Goal: Download file/media

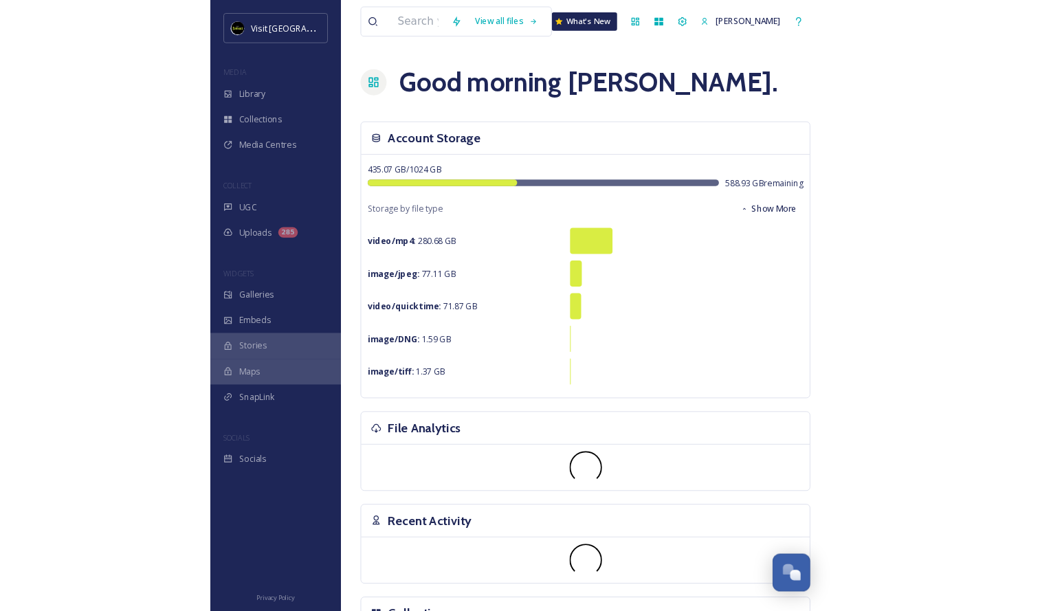
scroll to position [1373, 0]
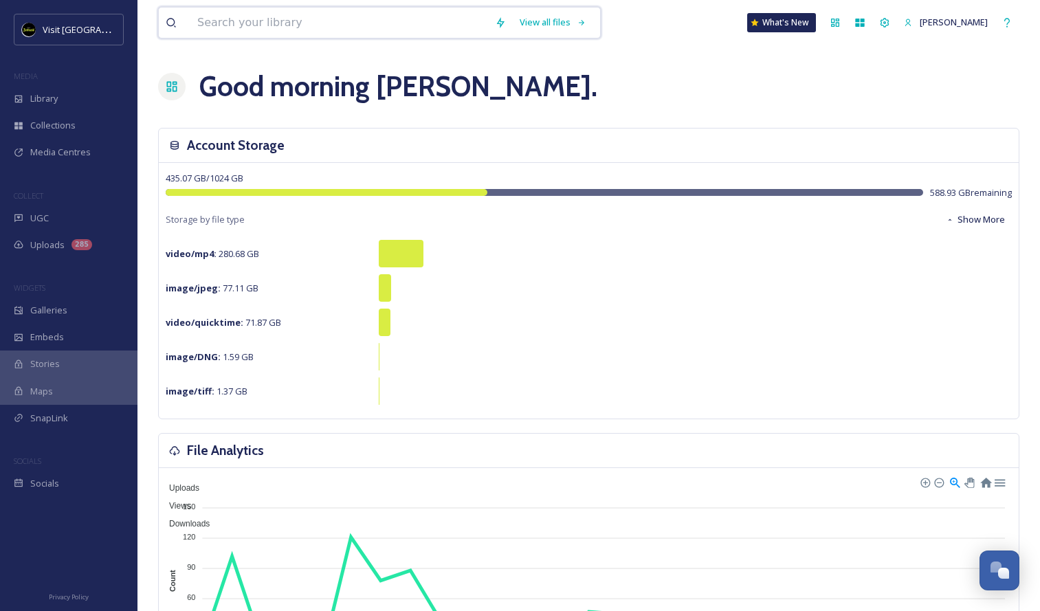
click at [389, 16] on input at bounding box center [339, 23] width 298 height 30
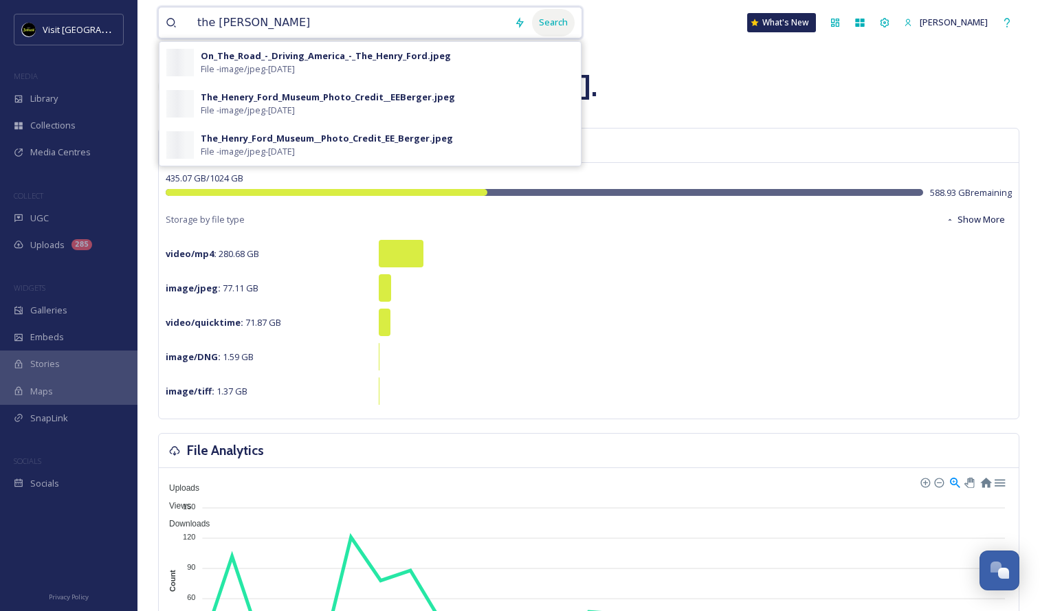
type input "the henry ford"
click at [556, 25] on div "Search" at bounding box center [553, 22] width 43 height 27
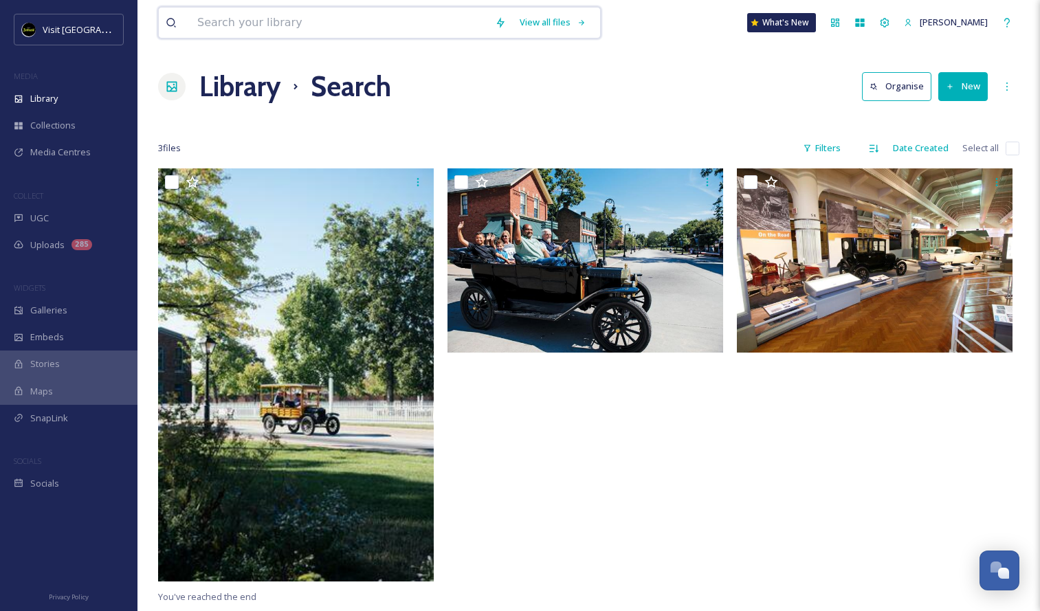
click at [331, 32] on input at bounding box center [339, 23] width 298 height 30
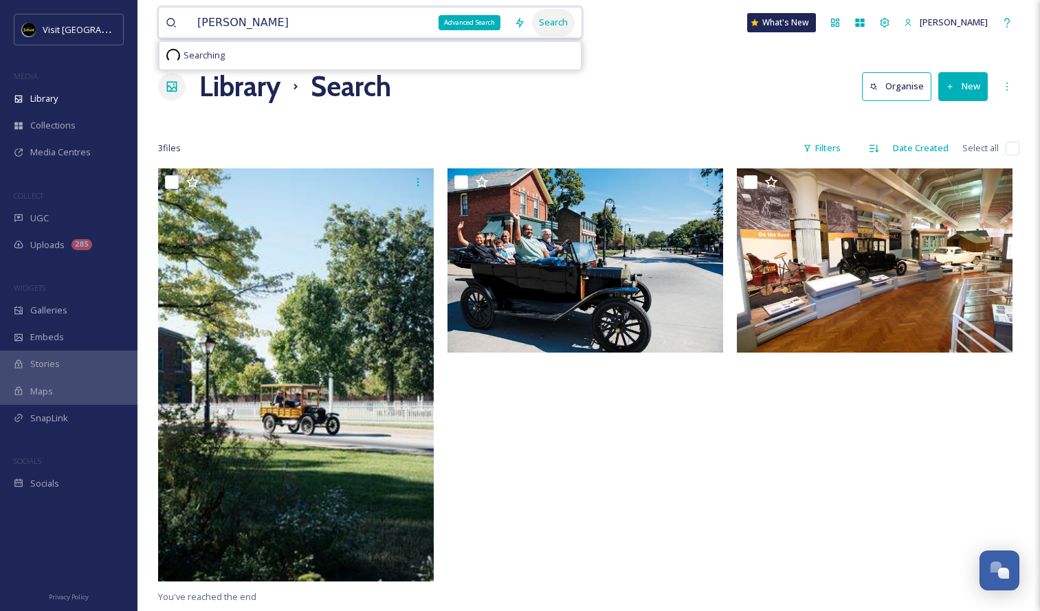
type input "Henry ford"
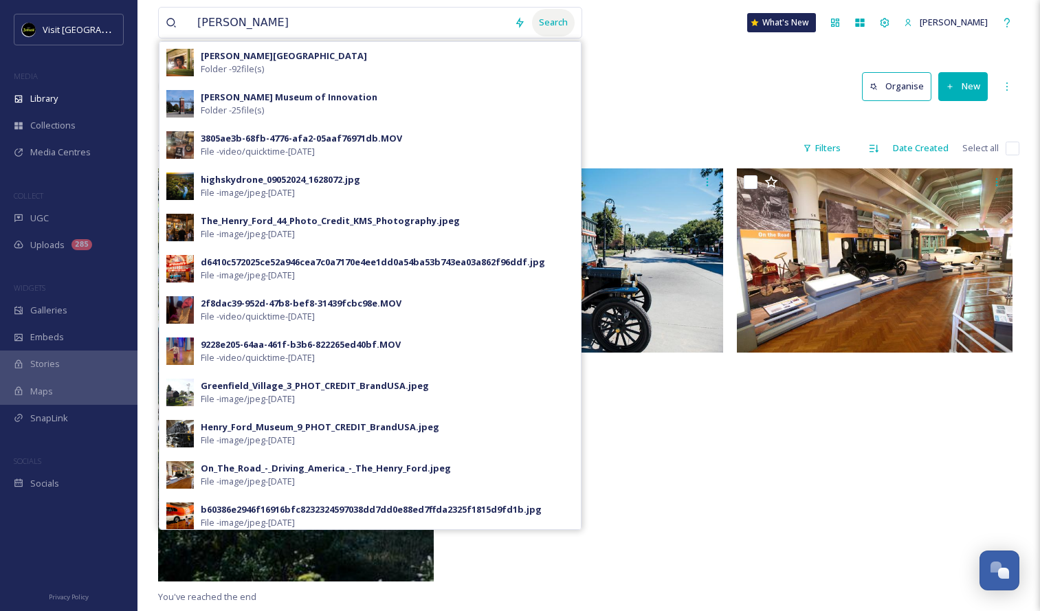
click at [565, 19] on div "Search" at bounding box center [553, 22] width 43 height 27
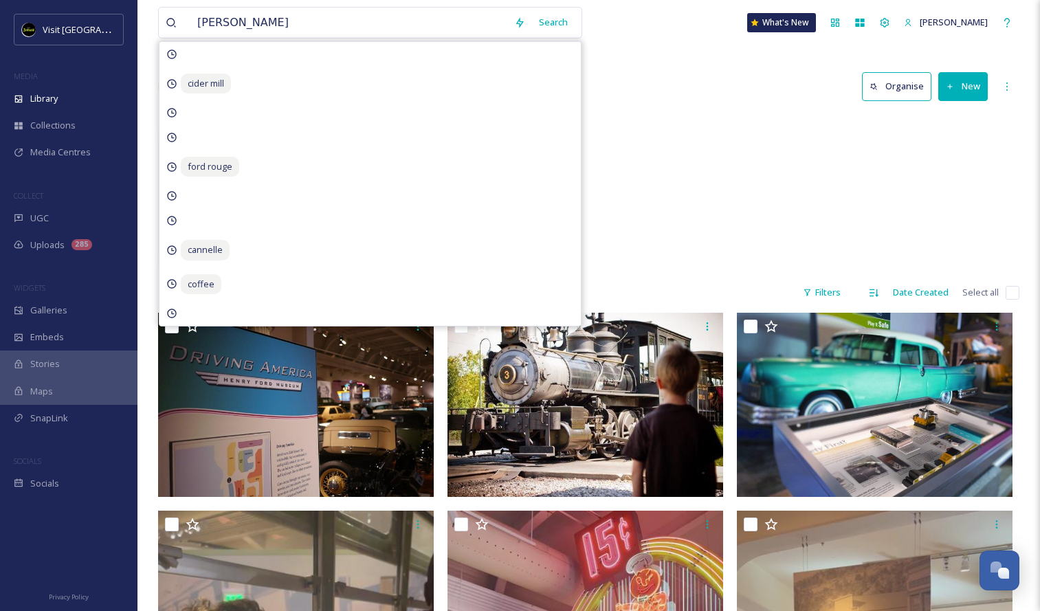
click at [652, 91] on div "Library Search Organise New" at bounding box center [589, 86] width 862 height 41
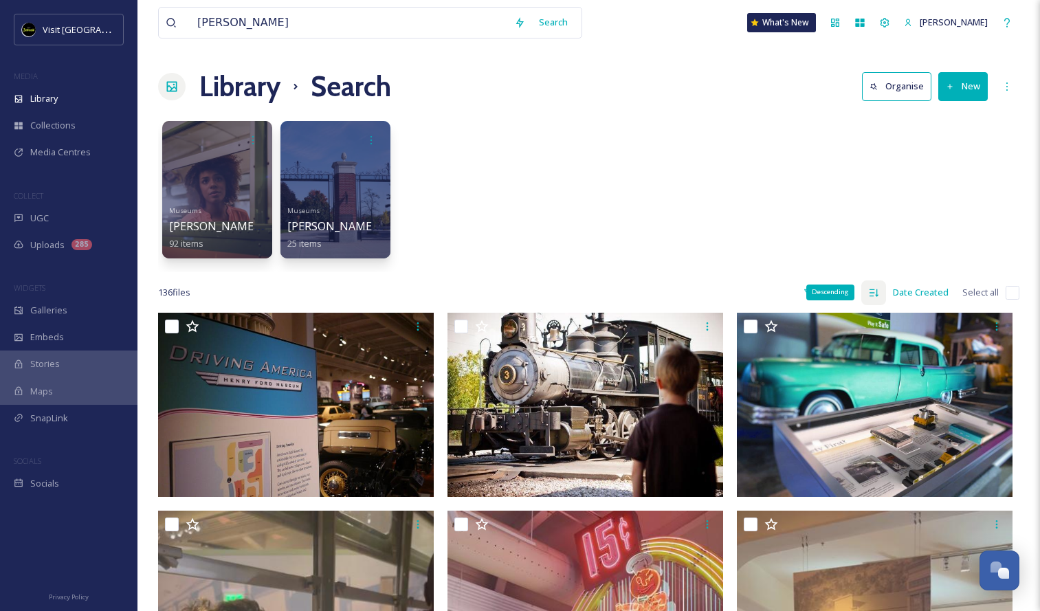
click at [652, 293] on div "Descending" at bounding box center [874, 293] width 25 height 25
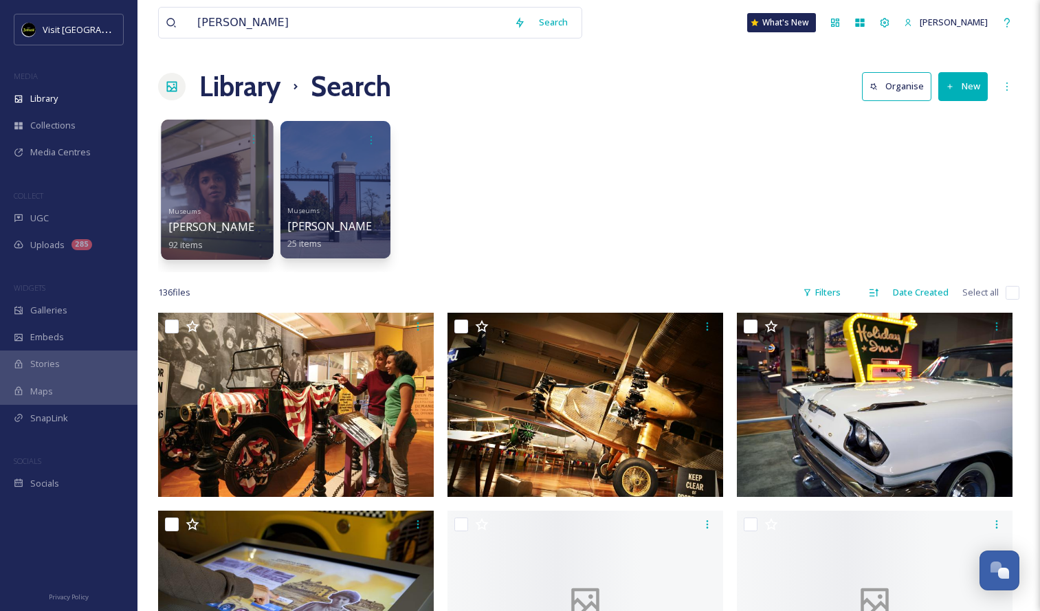
click at [252, 212] on div "Museums Henry Ford Museum 92 items" at bounding box center [217, 226] width 98 height 51
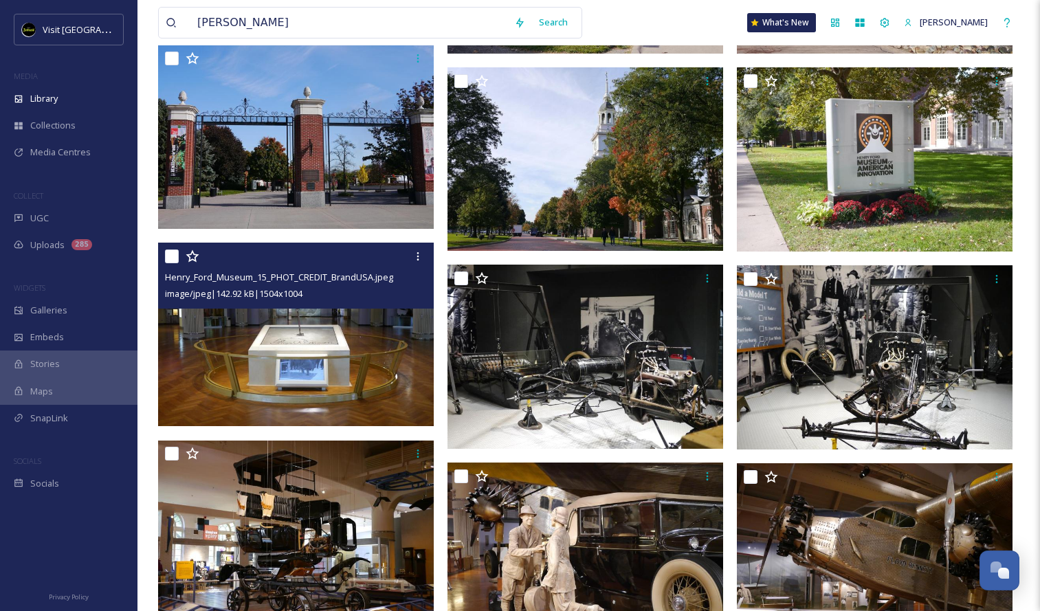
scroll to position [2451, 0]
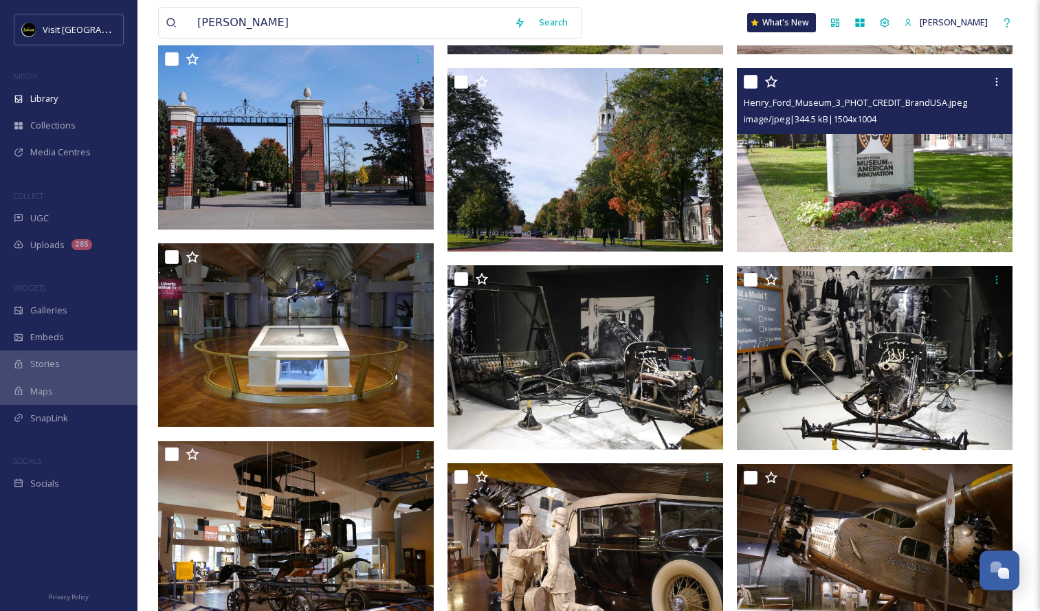
click at [652, 180] on img at bounding box center [875, 160] width 276 height 184
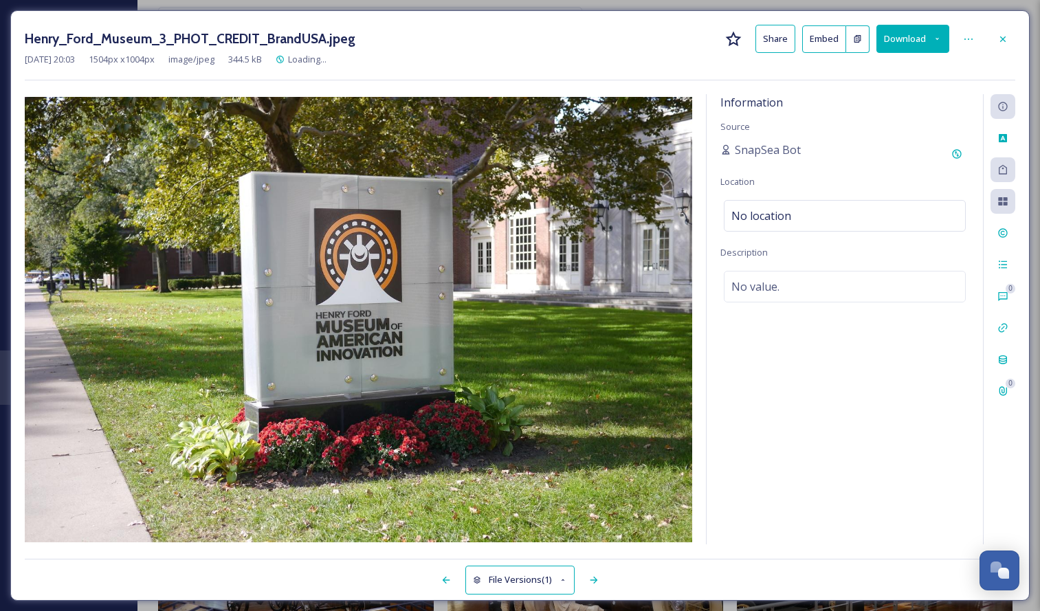
click at [652, 41] on button "Download" at bounding box center [913, 39] width 73 height 28
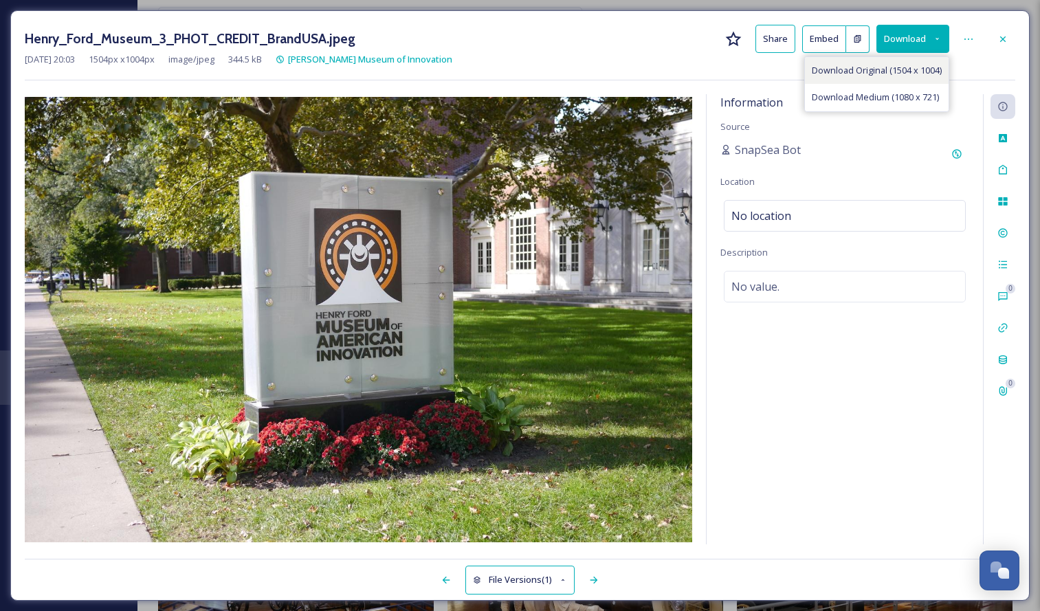
click at [652, 76] on span "Download Original (1504 x 1004)" at bounding box center [877, 70] width 130 height 13
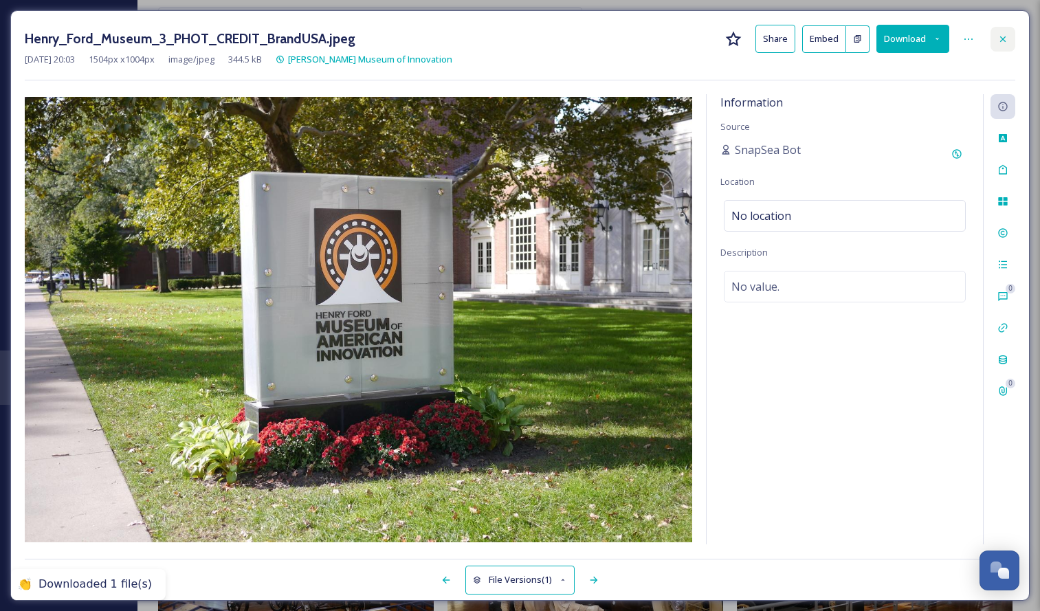
click at [652, 41] on icon at bounding box center [1003, 39] width 11 height 11
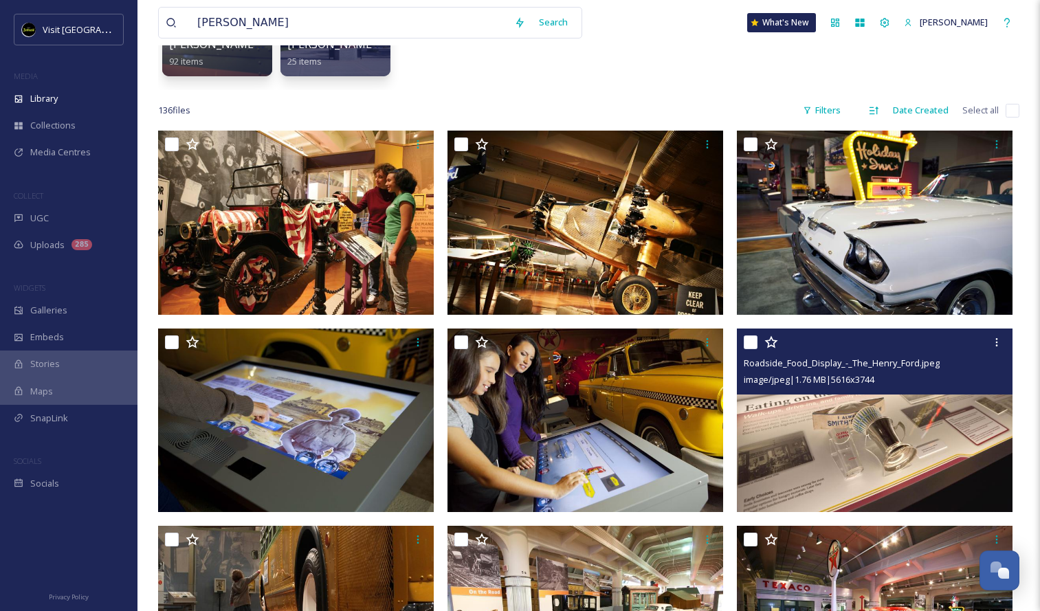
scroll to position [175, 0]
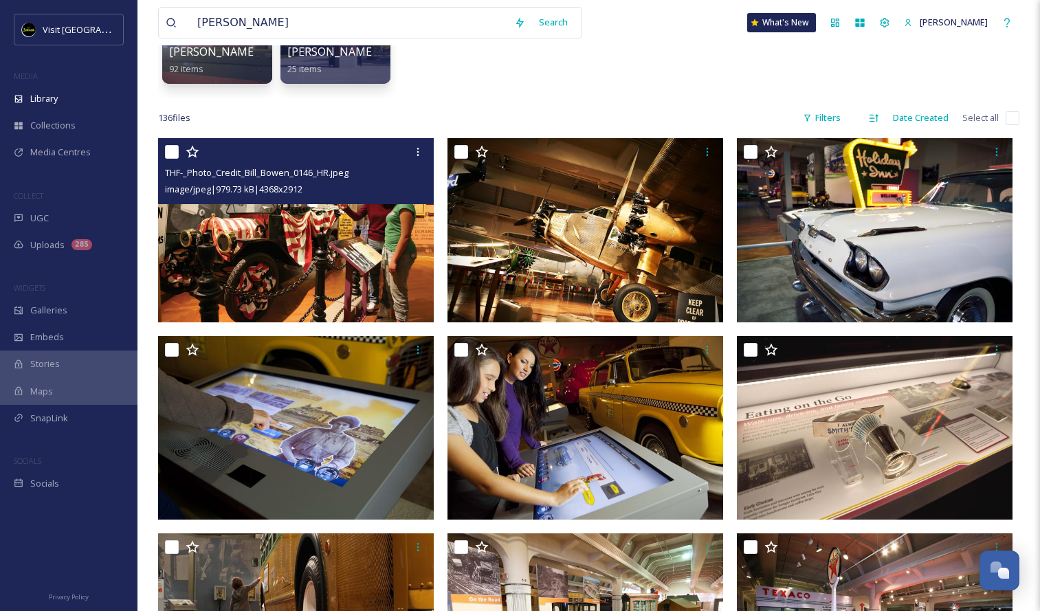
click at [327, 230] on img at bounding box center [296, 230] width 276 height 184
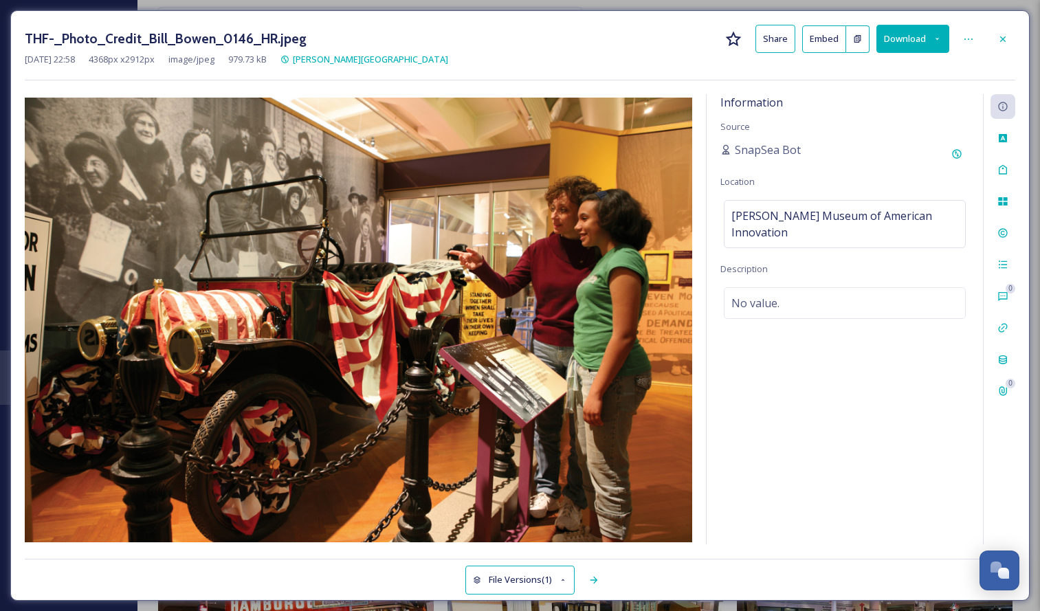
click at [652, 50] on button "Download" at bounding box center [913, 39] width 73 height 28
click at [652, 96] on span "Download Large (2000 x 1333)" at bounding box center [872, 97] width 121 height 13
click at [652, 35] on icon at bounding box center [1003, 39] width 11 height 11
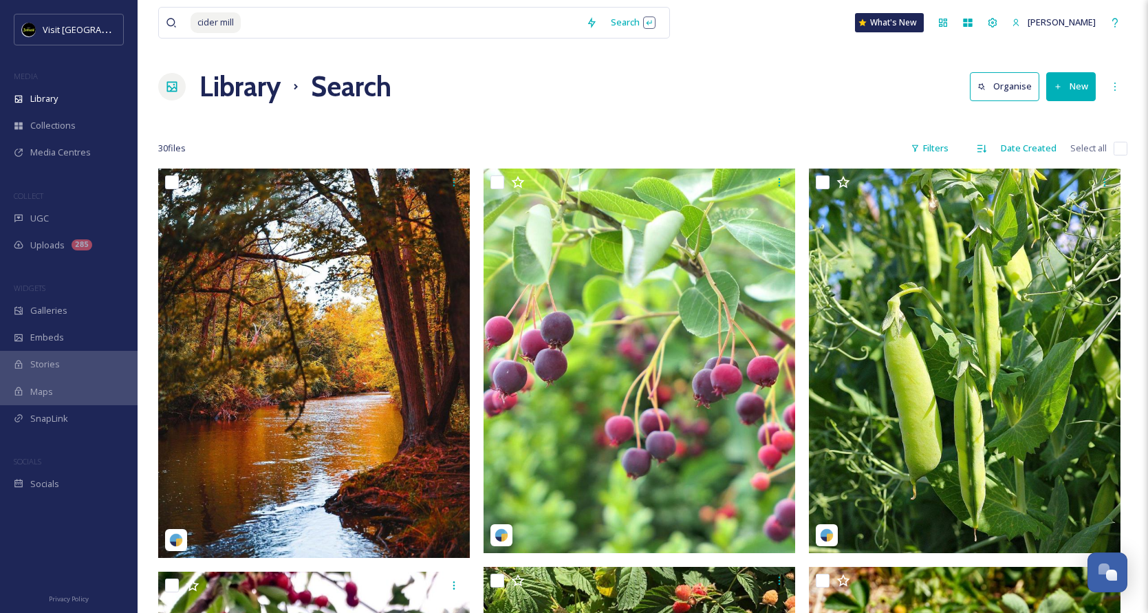
click at [256, 32] on input at bounding box center [410, 23] width 337 height 30
drag, startPoint x: 0, startPoint y: 0, endPoint x: 166, endPoint y: 16, distance: 166.5
click at [164, 18] on div "cider mill Search" at bounding box center [414, 23] width 512 height 32
type input "c"
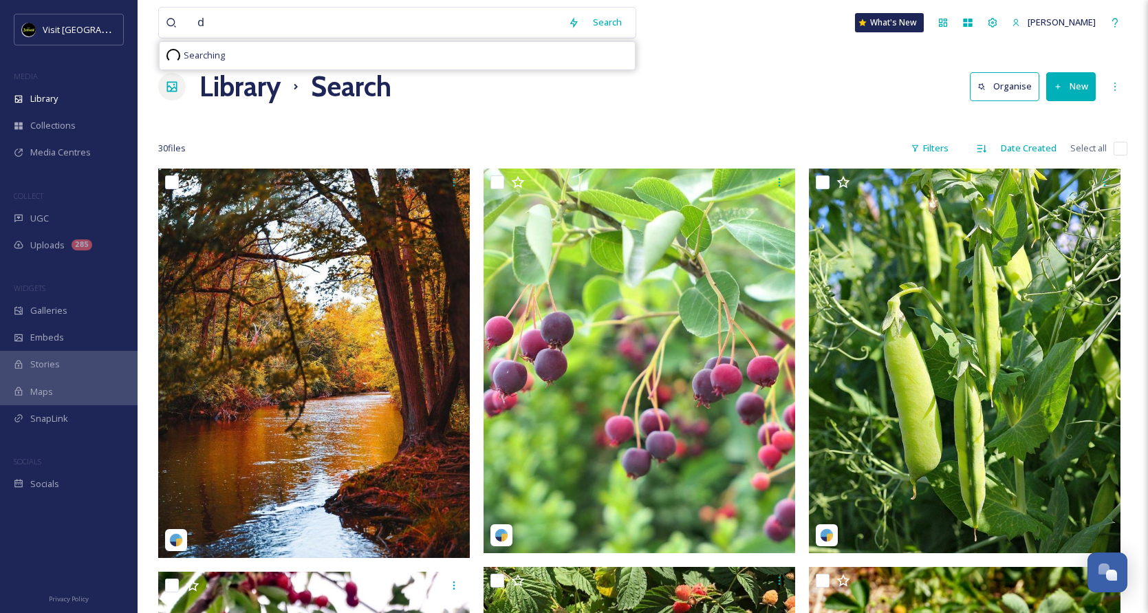
type input "dj"
click at [613, 24] on div "Search Press Enter to search" at bounding box center [618, 22] width 58 height 27
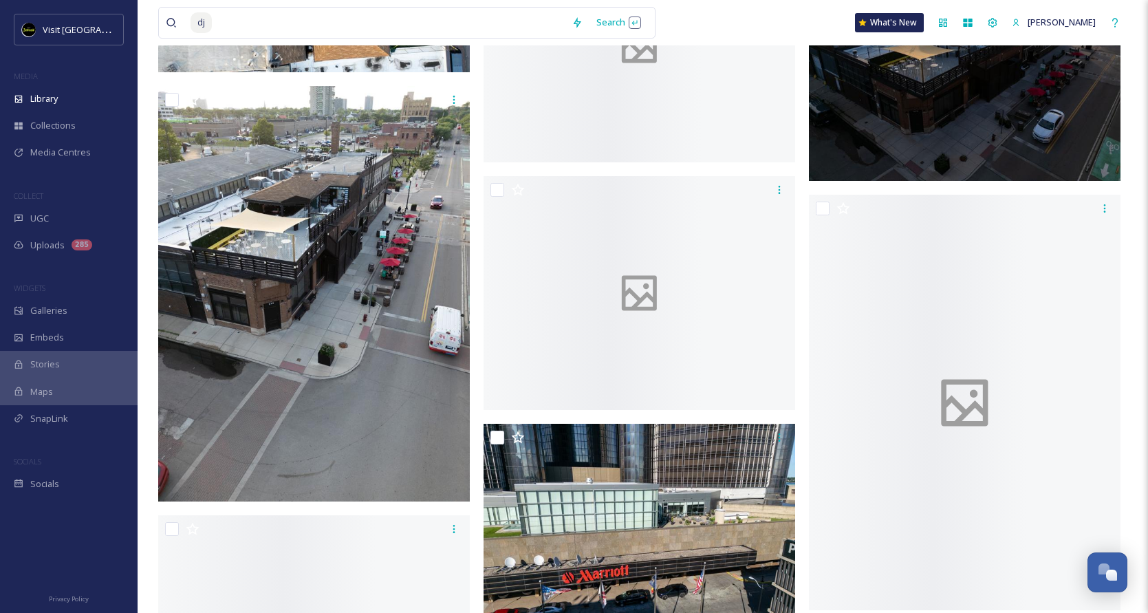
scroll to position [3276, 0]
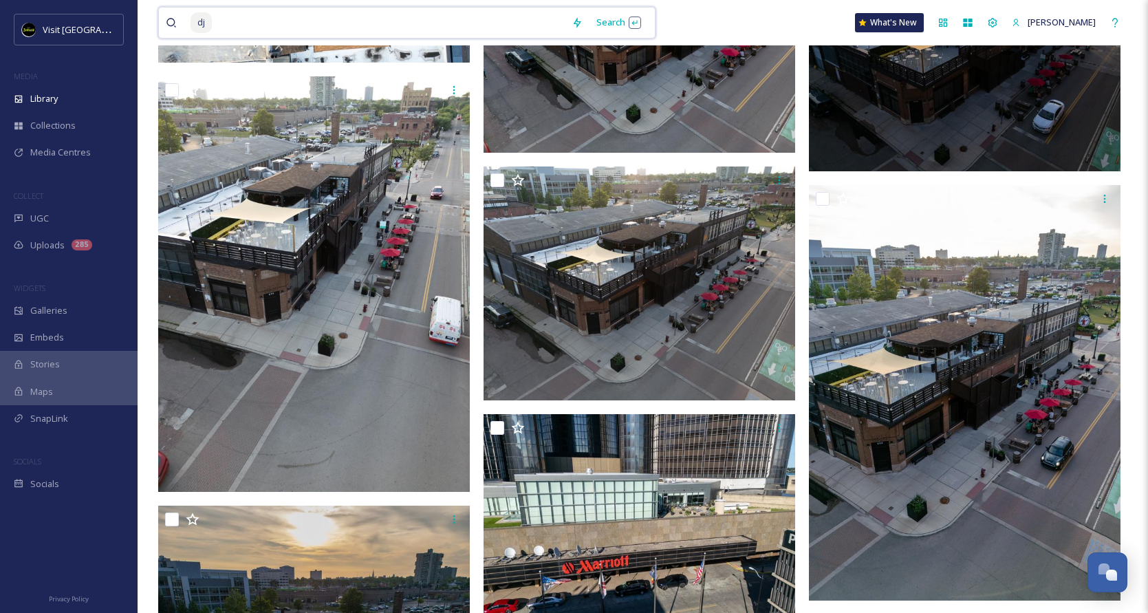
drag, startPoint x: 321, startPoint y: 37, endPoint x: 163, endPoint y: 17, distance: 159.5
click at [163, 17] on div "dj Search" at bounding box center [406, 23] width 497 height 32
type input "d"
type input "southwest"
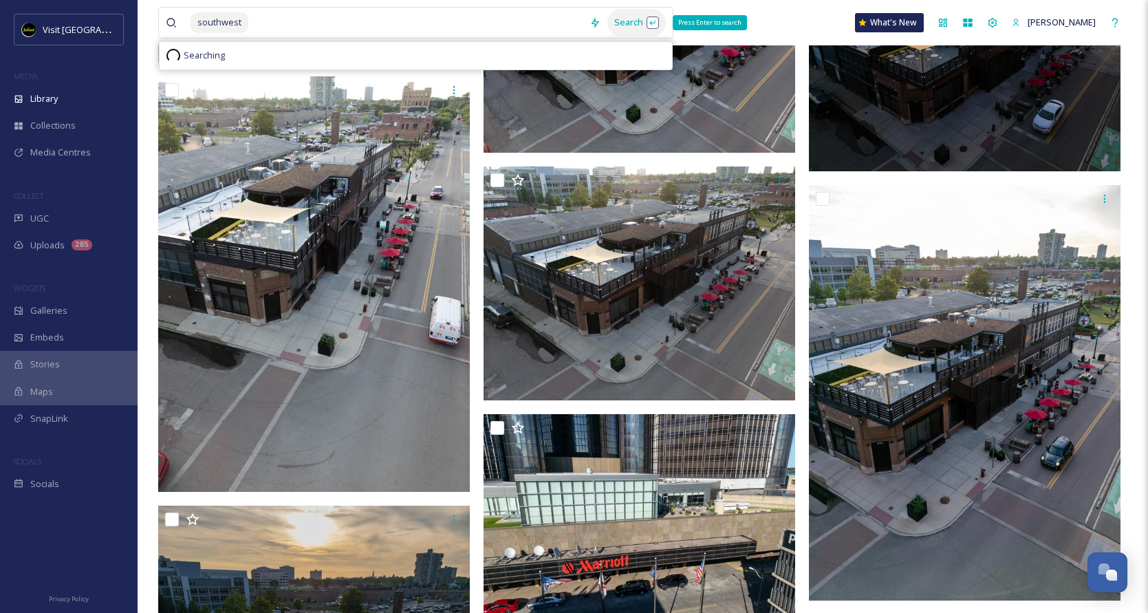
click at [633, 21] on div "Search Press Enter to search" at bounding box center [636, 22] width 58 height 27
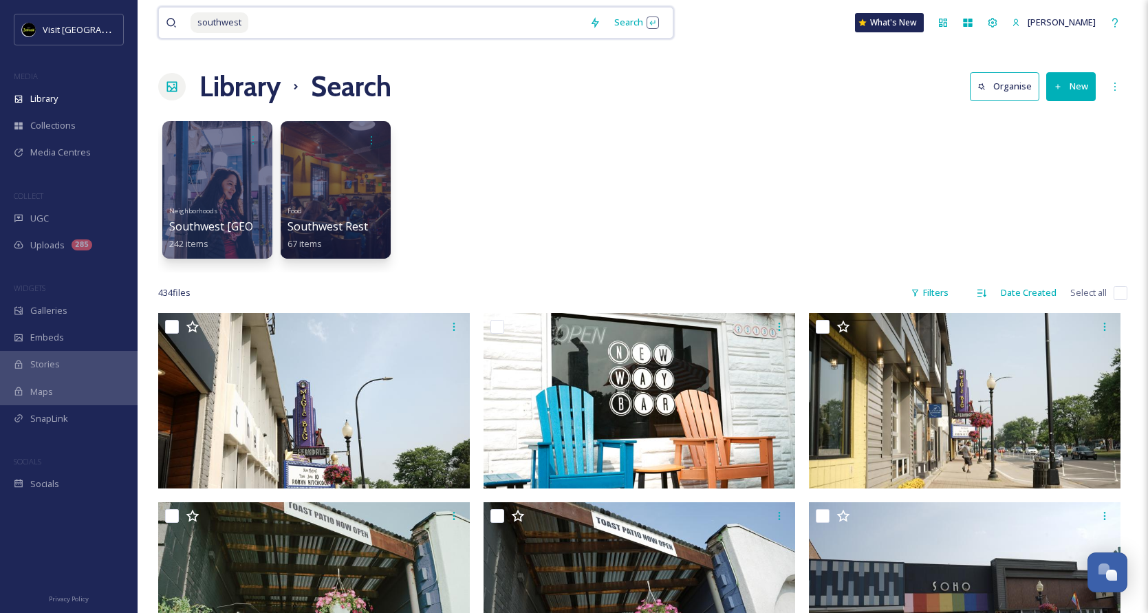
click at [306, 24] on input at bounding box center [416, 23] width 333 height 30
type input "s"
type input "music"
click at [628, 15] on div "Search" at bounding box center [627, 22] width 58 height 27
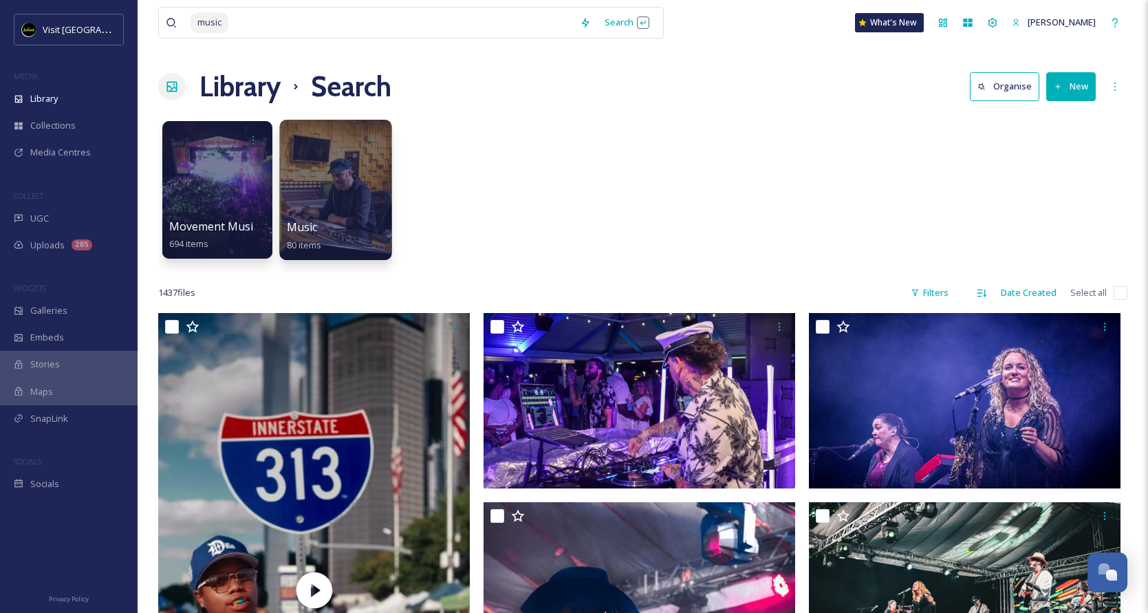
click at [368, 179] on div at bounding box center [335, 190] width 112 height 140
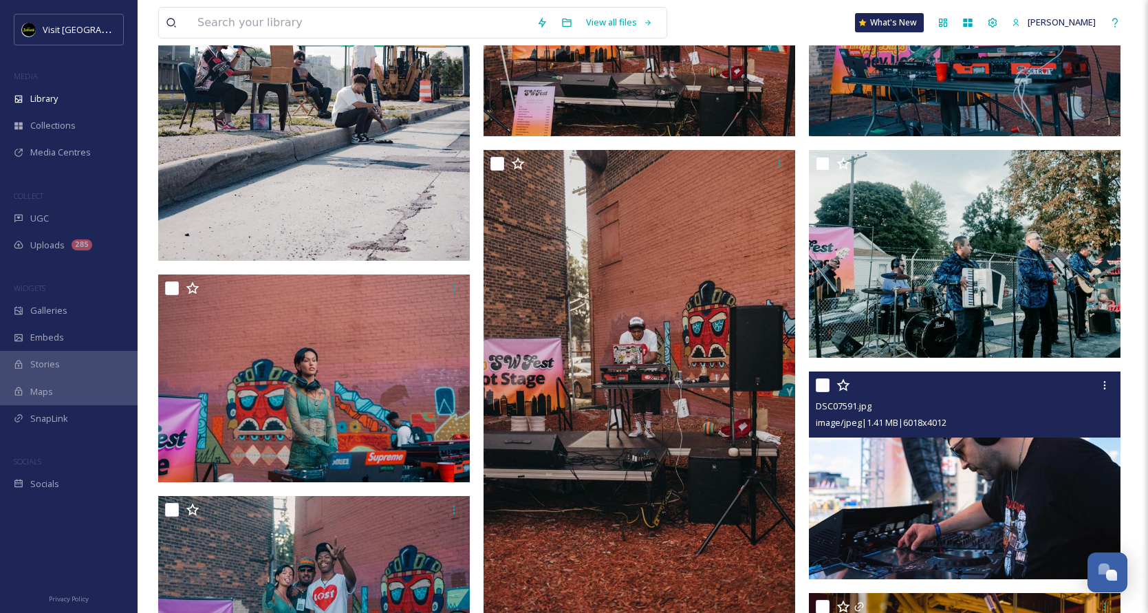
scroll to position [612, 0]
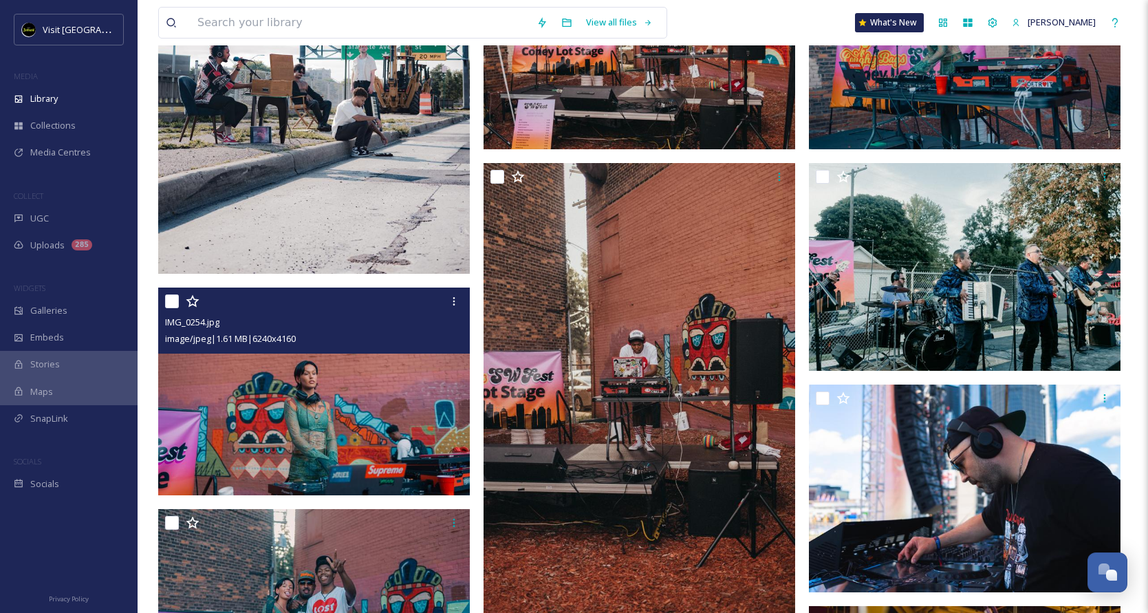
click at [354, 376] on img at bounding box center [313, 391] width 311 height 208
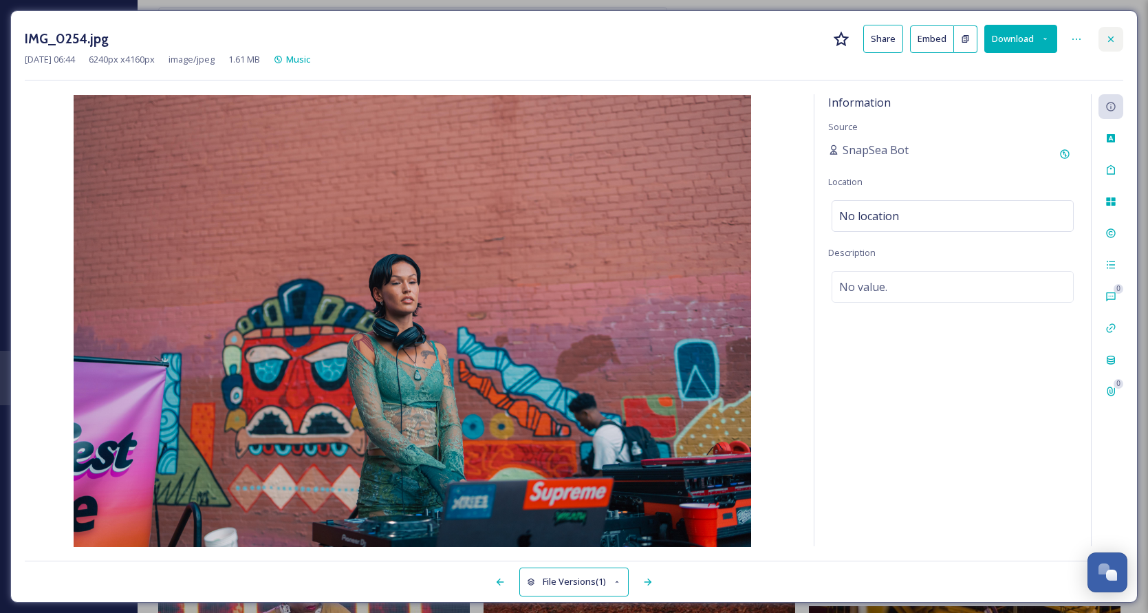
click at [1117, 37] on div at bounding box center [1110, 39] width 25 height 25
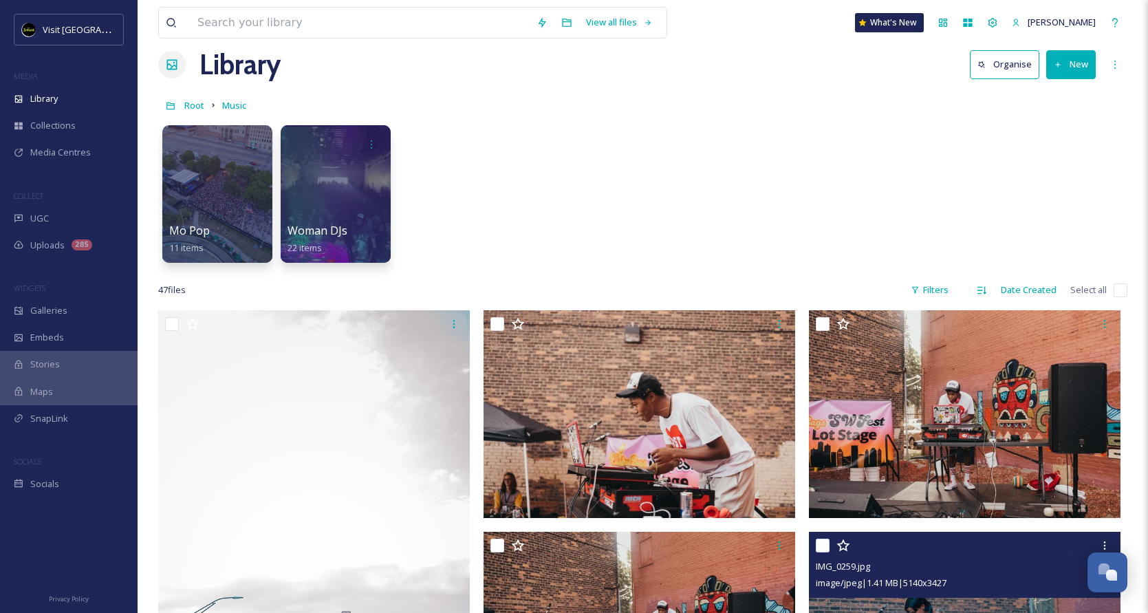
scroll to position [16, 0]
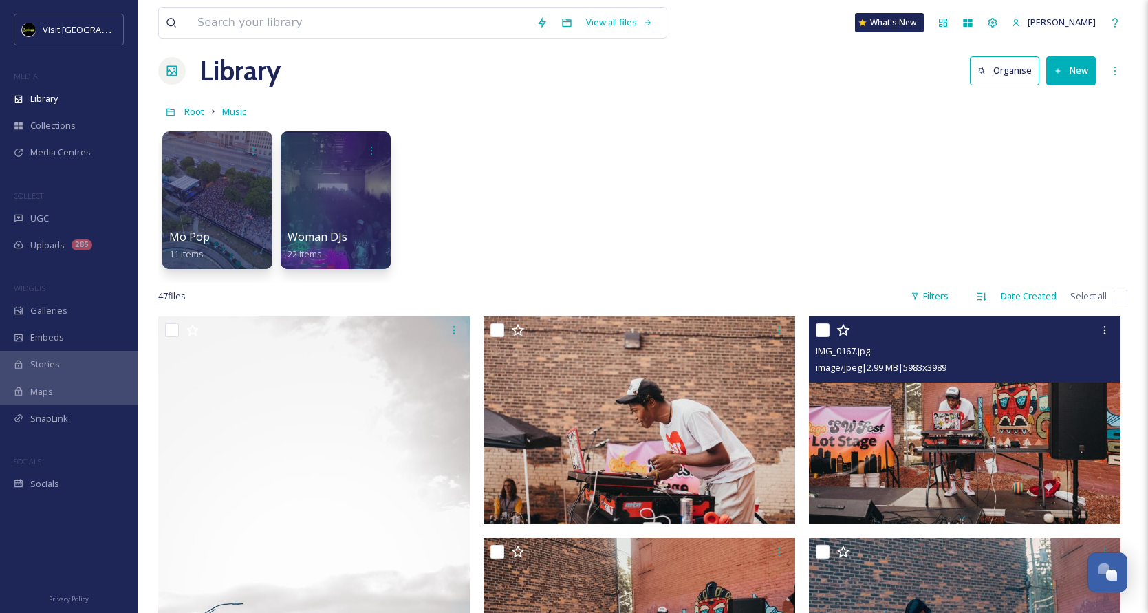
click at [962, 452] on img at bounding box center [964, 420] width 311 height 208
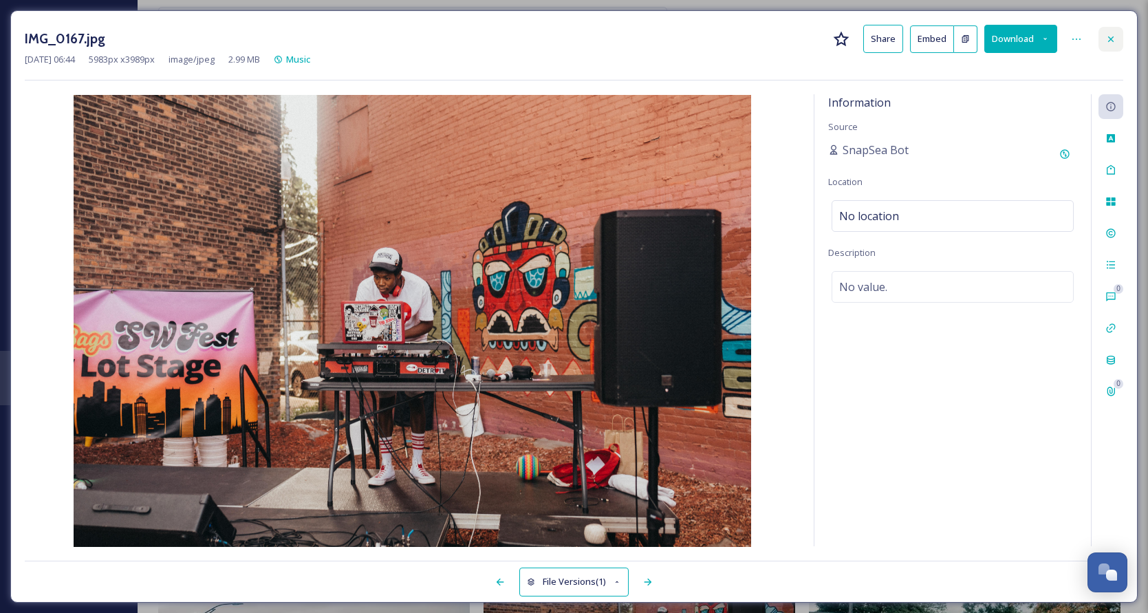
click at [1119, 36] on div at bounding box center [1110, 39] width 25 height 25
